Goal: Find specific page/section: Find specific page/section

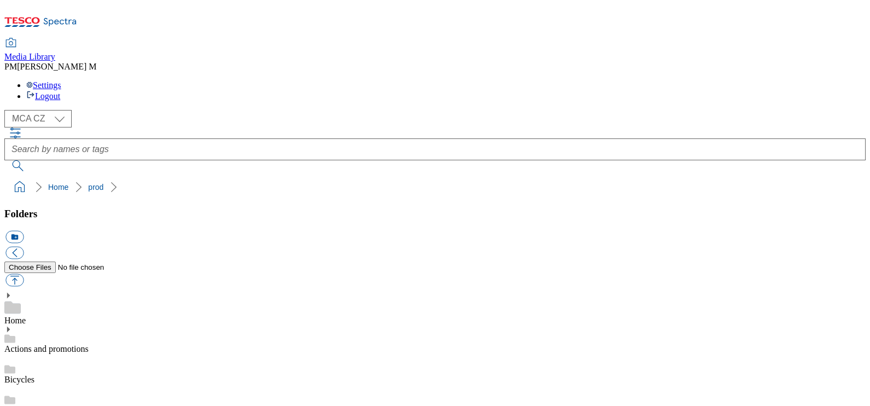
scroll to position [837, 0]
click at [51, 110] on select "MCA CZ MCA HU MCA SK" at bounding box center [37, 119] width 67 height 18
select select "flare-mca-sk"
click at [7, 110] on select "MCA CZ MCA HU MCA SK" at bounding box center [37, 119] width 67 height 18
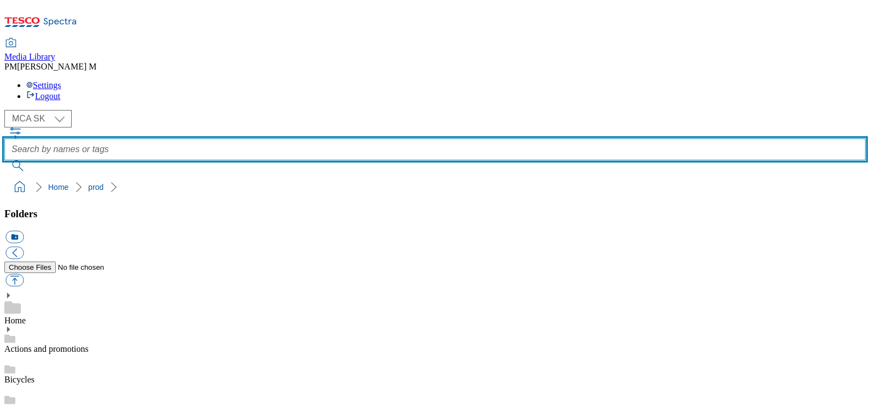
click at [418, 138] on input "text" at bounding box center [435, 149] width 862 height 22
paste input "H27"
type input "H27"
click at [4, 160] on button "submit" at bounding box center [18, 165] width 28 height 11
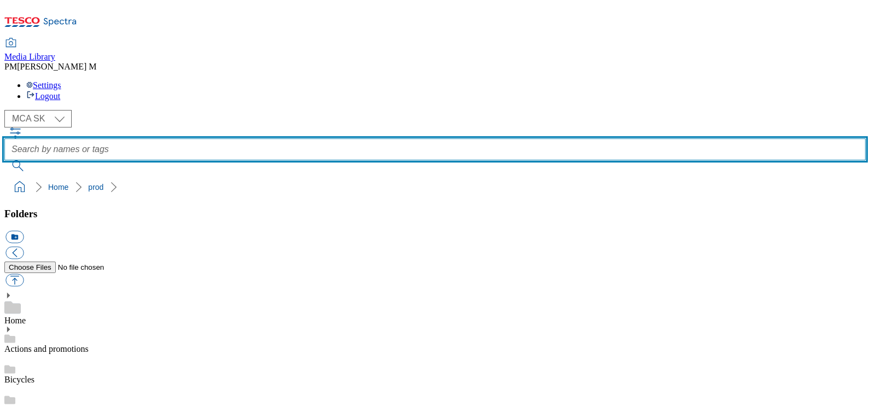
click at [389, 138] on input "text" at bounding box center [435, 149] width 862 height 22
paste input "H27"
type input "H27"
click at [4, 160] on button "submit" at bounding box center [18, 165] width 28 height 11
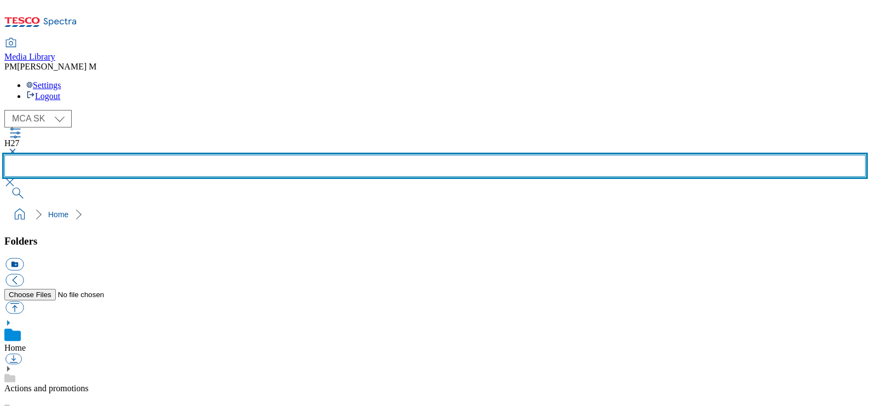
scroll to position [539, 0]
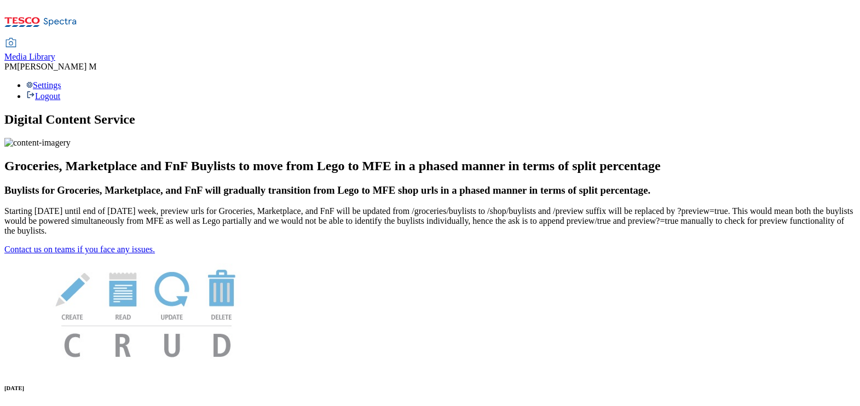
click at [55, 52] on span "Media Library" at bounding box center [29, 56] width 51 height 9
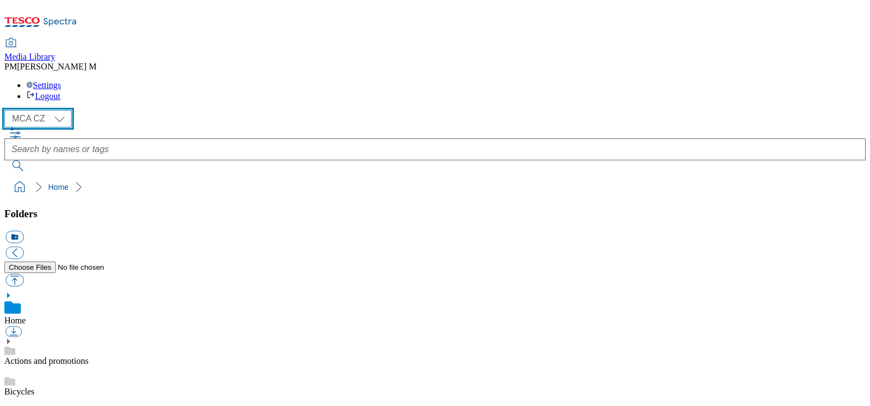
click at [51, 110] on select "MCA CZ MCA HU MCA SK" at bounding box center [37, 119] width 67 height 18
select select "flare-mca-sk"
click at [7, 110] on select "MCA CZ MCA HU MCA SK" at bounding box center [37, 119] width 67 height 18
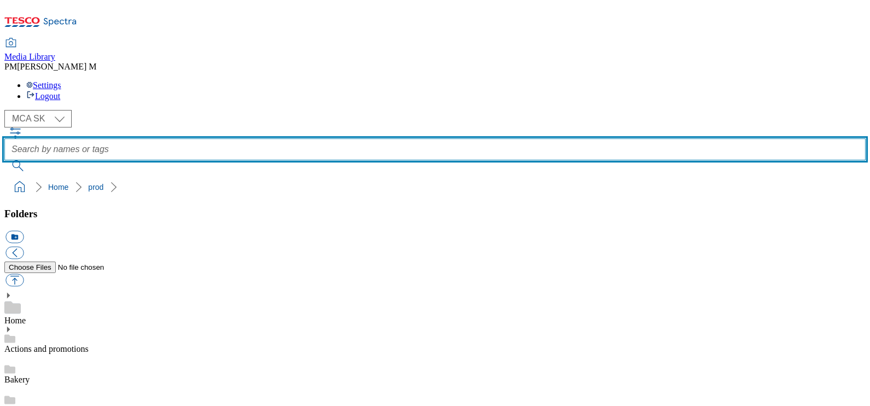
click at [386, 138] on input "text" at bounding box center [435, 149] width 862 height 22
paste input "H27"
type input "H27"
click at [4, 160] on button "submit" at bounding box center [18, 165] width 28 height 11
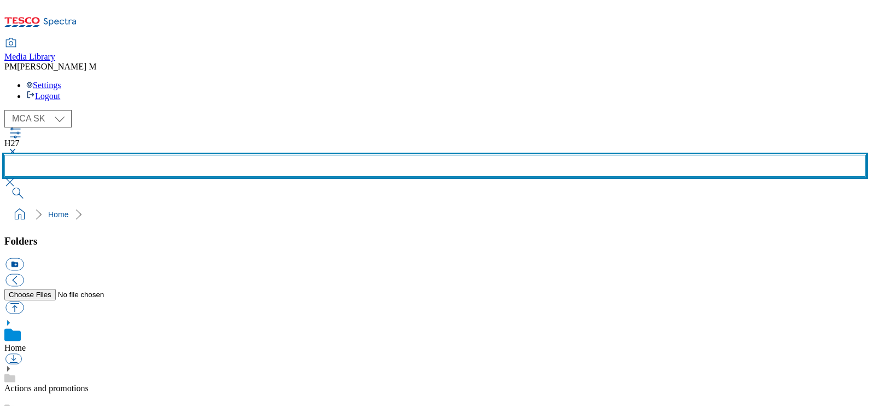
scroll to position [635, 0]
